Goal: Information Seeking & Learning: Find specific fact

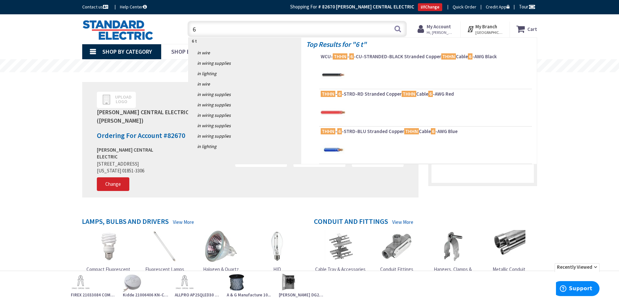
type input "6"
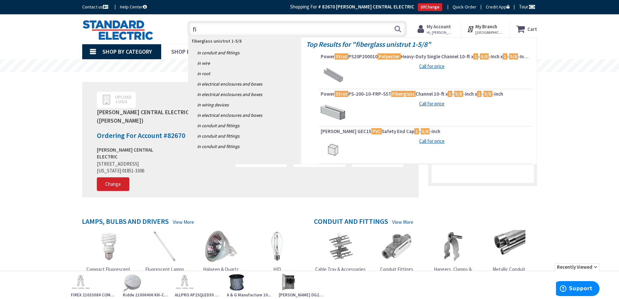
type input "f"
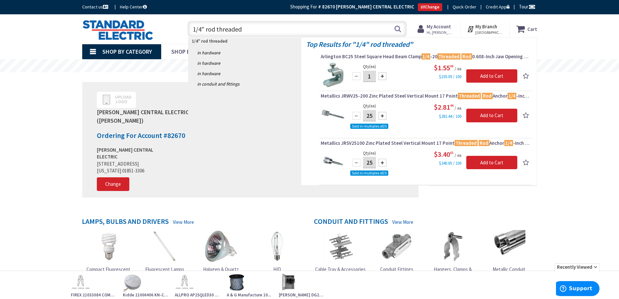
click at [205, 29] on input "1/4" rod threaded" at bounding box center [296, 29] width 219 height 16
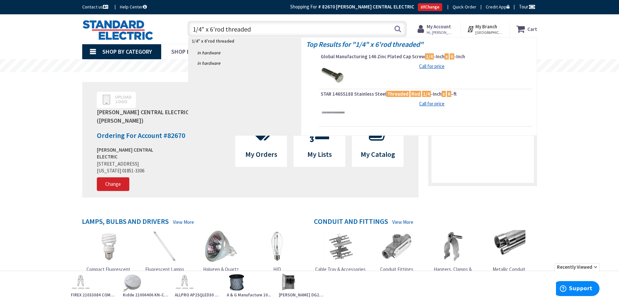
click at [225, 28] on input "1/4" x 6'rod threaded" at bounding box center [296, 29] width 219 height 16
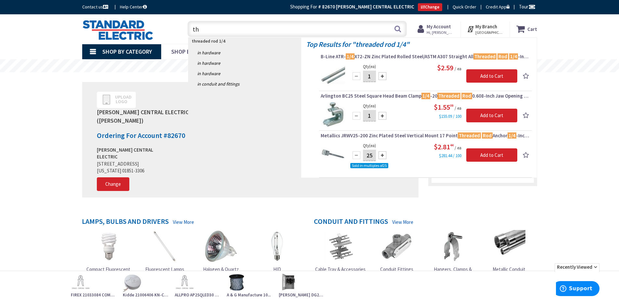
type input "t"
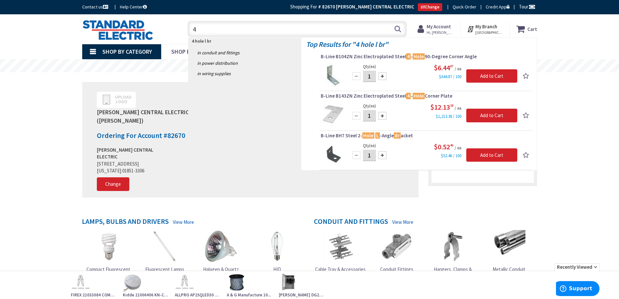
type input "4"
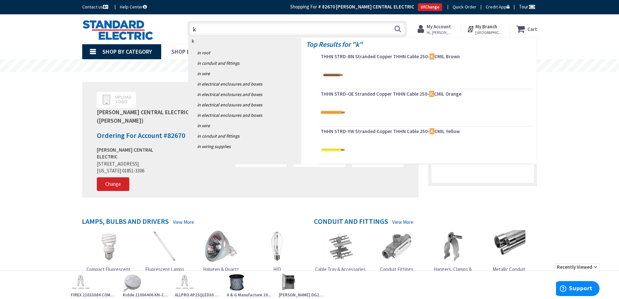
type input "ka"
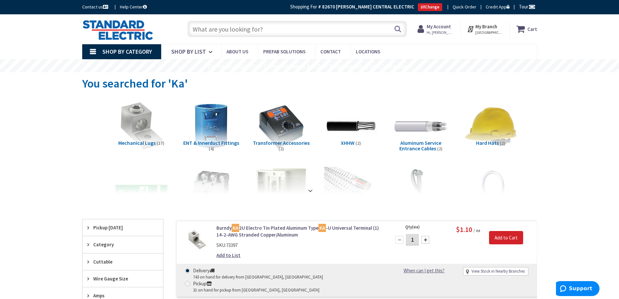
click at [216, 22] on input "text" at bounding box center [296, 29] width 219 height 16
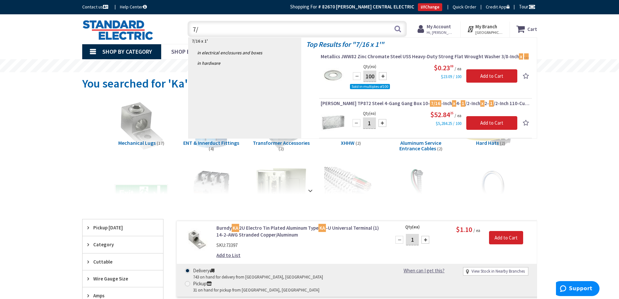
type input "7"
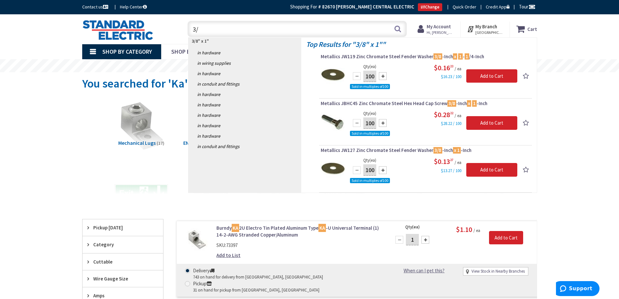
type input "3"
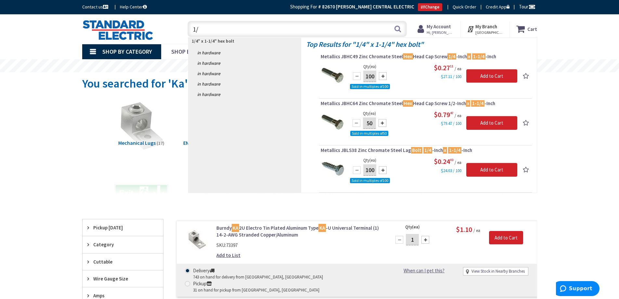
type input "1"
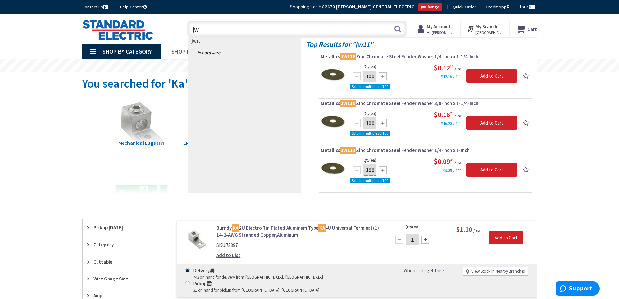
type input "j"
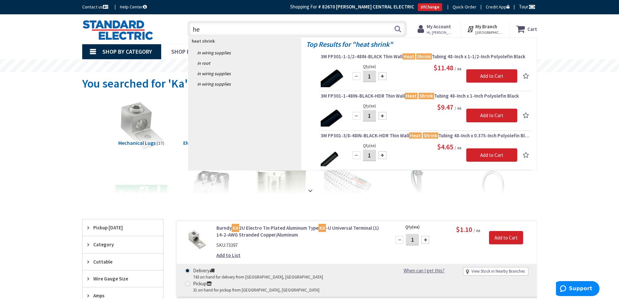
type input "h"
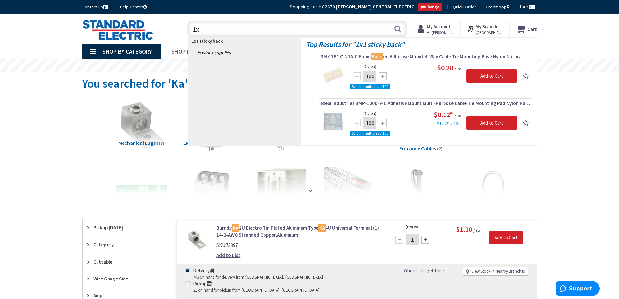
type input "1"
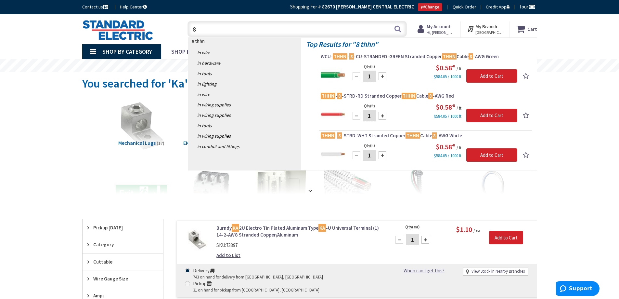
type input "8"
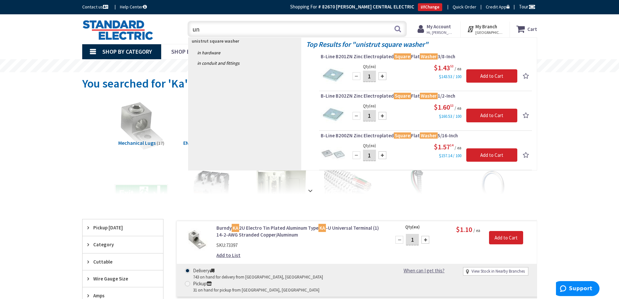
type input "u"
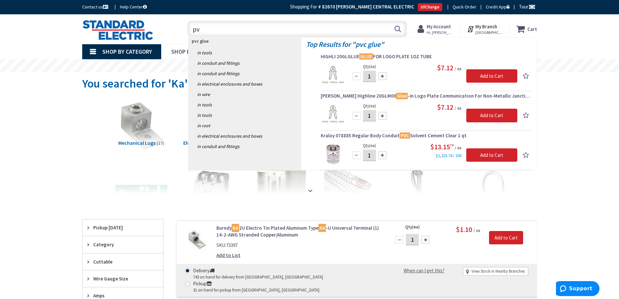
type input "p"
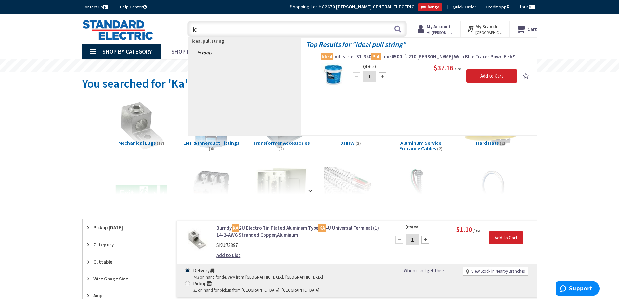
type input "i"
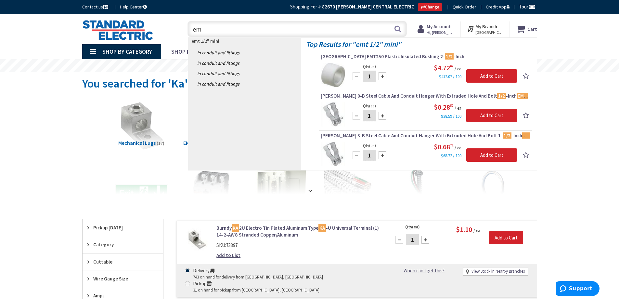
type input "e"
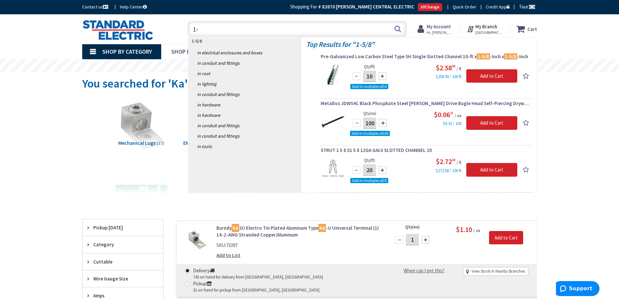
type input "1"
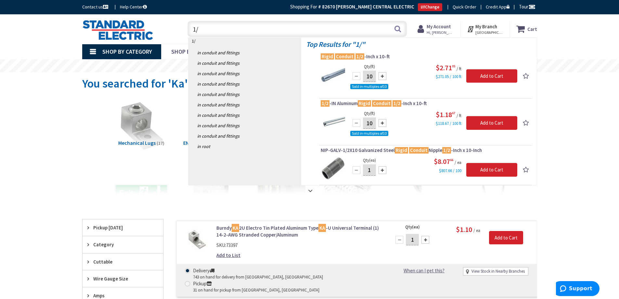
type input "1"
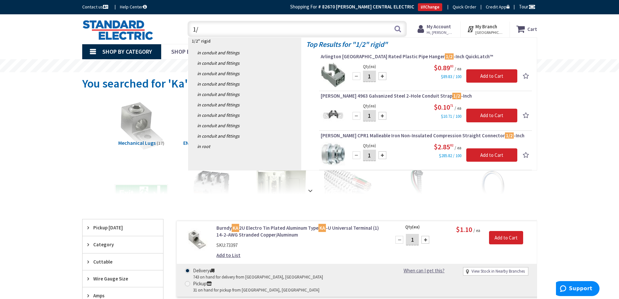
type input "1"
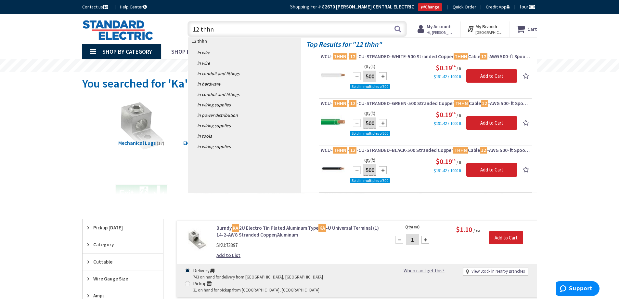
type input "12 thhn"
